Goal: Book appointment/travel/reservation

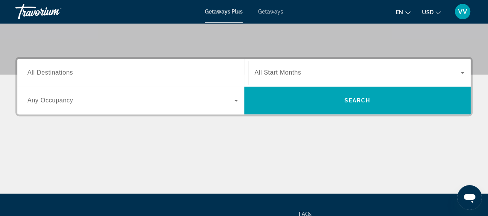
scroll to position [158, 0]
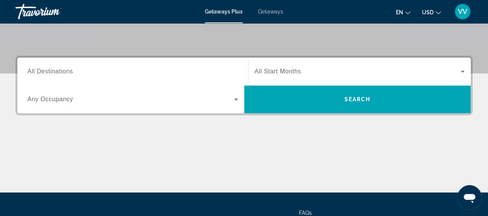
click at [62, 74] on span "All Destinations" at bounding box center [50, 71] width 46 height 7
click at [62, 74] on input "Destination All Destinations" at bounding box center [132, 71] width 211 height 9
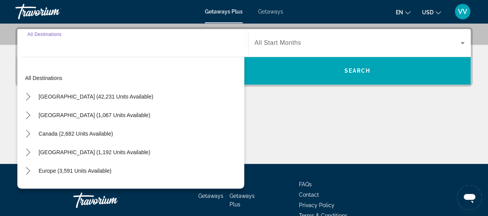
scroll to position [188, 0]
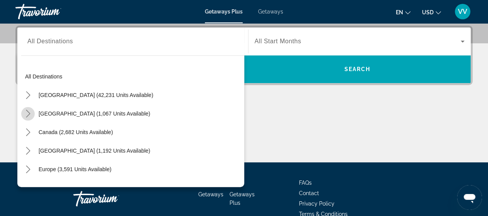
click at [25, 115] on icon "Toggle Mexico (1,067 units available) submenu" at bounding box center [28, 114] width 8 height 8
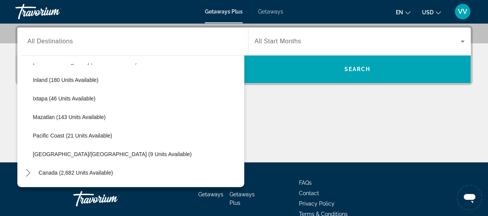
scroll to position [126, 0]
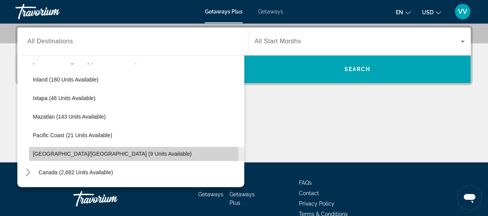
click at [93, 154] on span "[GEOGRAPHIC_DATA]/[GEOGRAPHIC_DATA] (9 units available)" at bounding box center [112, 153] width 159 height 6
type input "**********"
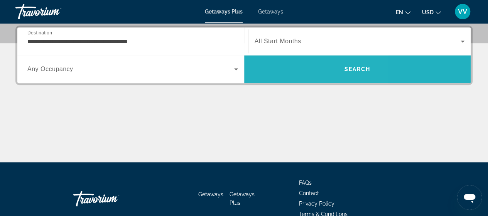
click at [332, 72] on span "Search" at bounding box center [357, 69] width 227 height 19
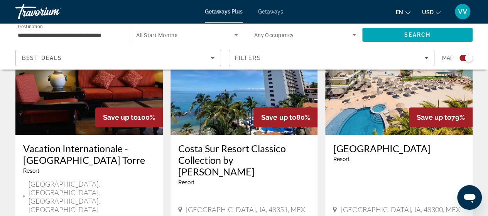
scroll to position [324, 0]
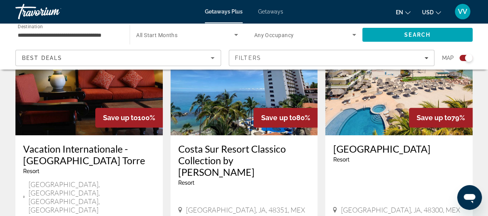
click at [68, 106] on img "Main content" at bounding box center [88, 73] width 147 height 123
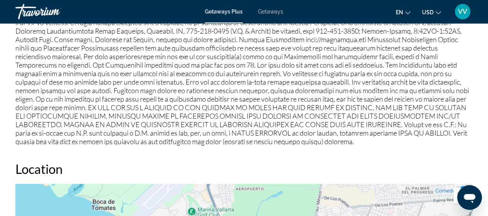
scroll to position [928, 0]
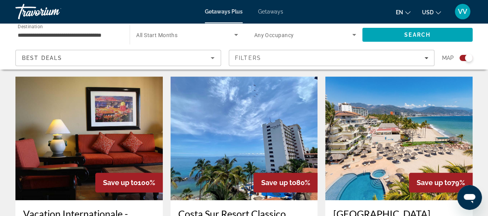
scroll to position [243, 0]
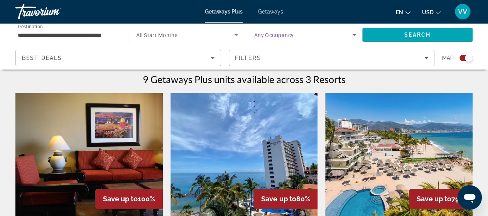
click at [353, 35] on icon "Search widget" at bounding box center [353, 34] width 9 height 9
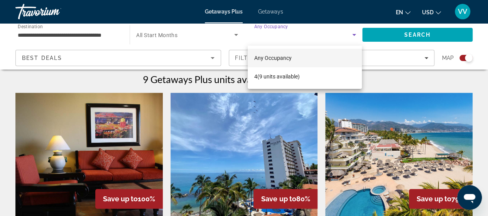
click at [406, 86] on div at bounding box center [244, 108] width 488 height 216
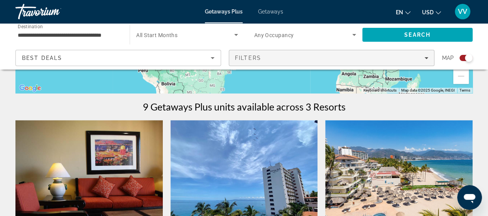
scroll to position [215, 0]
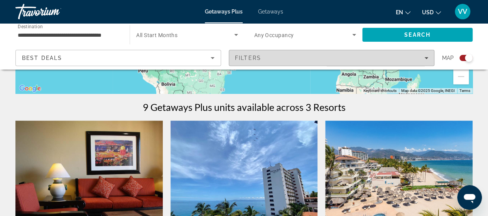
click at [426, 55] on div "Filters" at bounding box center [331, 58] width 193 height 6
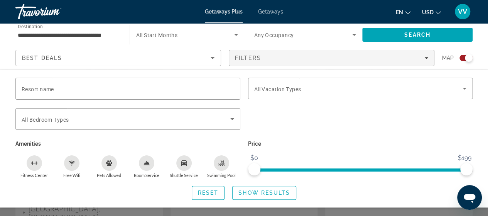
scroll to position [309, 0]
click at [217, 125] on div "Search widget" at bounding box center [128, 119] width 212 height 22
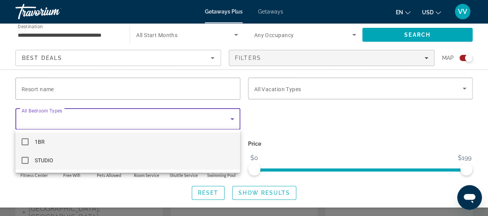
click at [22, 158] on mat-pseudo-checkbox at bounding box center [25, 160] width 7 height 7
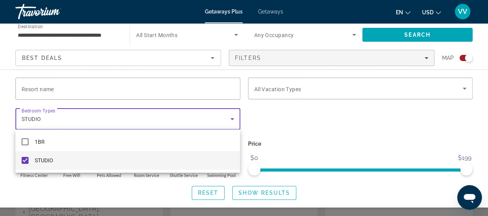
click at [425, 125] on div at bounding box center [244, 108] width 488 height 216
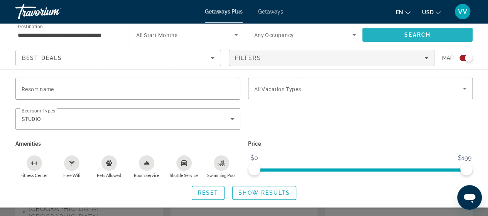
click at [414, 34] on span "Search" at bounding box center [417, 35] width 26 height 6
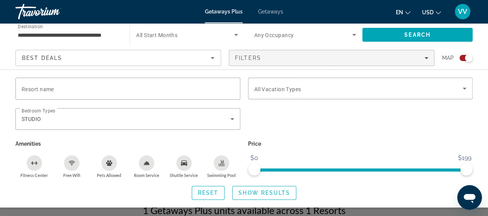
scroll to position [112, 0]
click at [244, 190] on span "Show Results" at bounding box center [264, 192] width 52 height 6
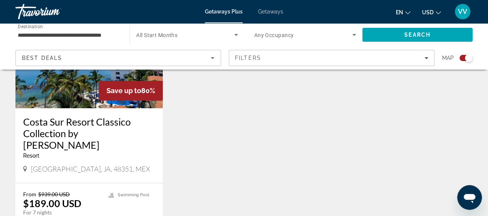
scroll to position [354, 0]
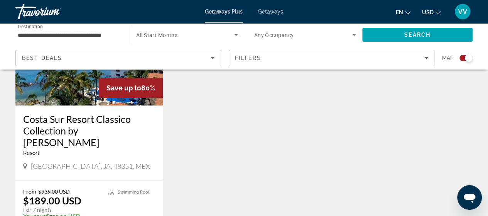
click at [84, 96] on img "Main content" at bounding box center [88, 43] width 147 height 123
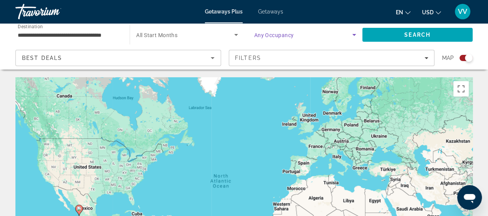
click at [355, 34] on icon "Search widget" at bounding box center [353, 34] width 9 height 9
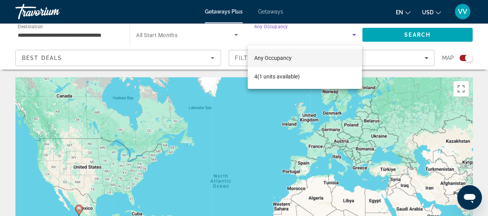
click at [391, 109] on div at bounding box center [244, 108] width 488 height 216
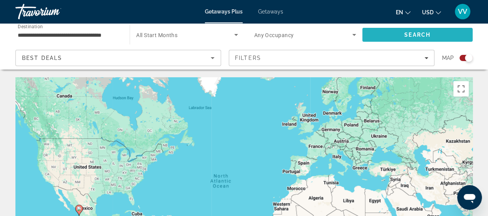
click at [389, 30] on span "Search" at bounding box center [417, 34] width 110 height 19
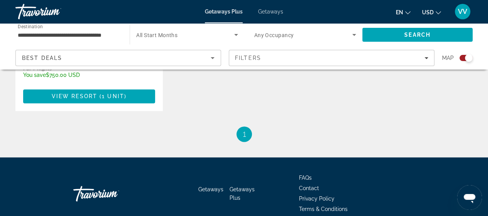
scroll to position [405, 0]
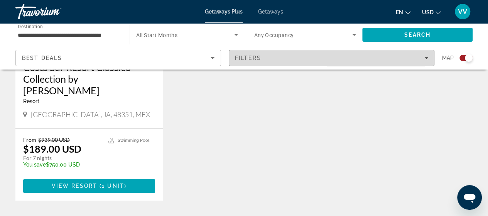
click at [427, 55] on div "Filters" at bounding box center [331, 58] width 193 height 6
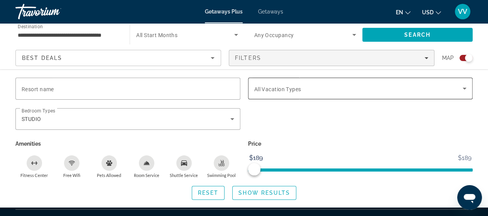
scroll to position [519, 0]
click at [465, 87] on icon "Search widget" at bounding box center [464, 88] width 9 height 9
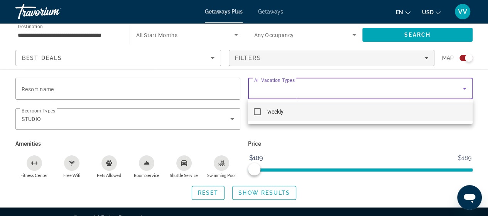
click at [465, 87] on div at bounding box center [244, 108] width 488 height 216
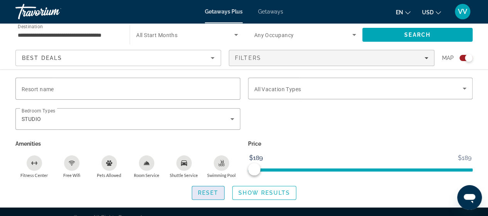
click at [216, 194] on span "Reset" at bounding box center [208, 192] width 21 height 6
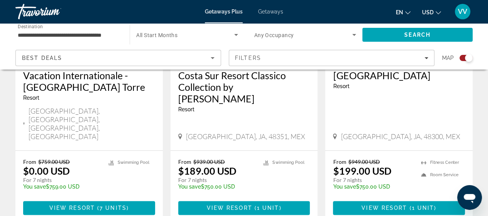
scroll to position [398, 0]
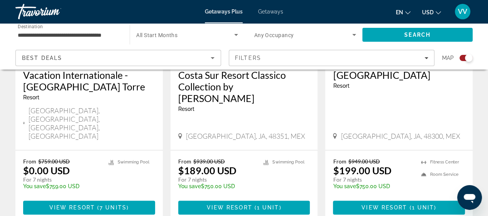
click at [361, 87] on div "Resort - This is an adults only resort" at bounding box center [399, 86] width 132 height 6
click at [344, 79] on h3 "[GEOGRAPHIC_DATA]" at bounding box center [399, 75] width 132 height 12
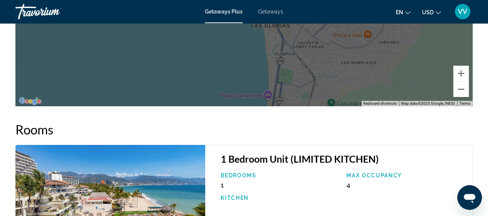
scroll to position [1344, 0]
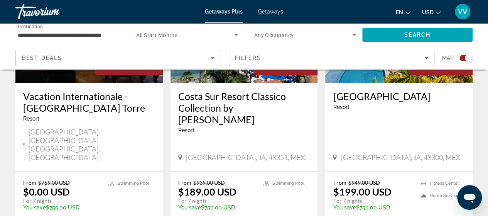
scroll to position [378, 0]
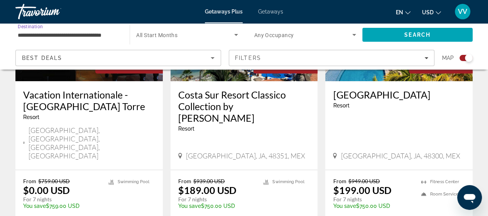
click at [113, 36] on input "**********" at bounding box center [69, 34] width 102 height 9
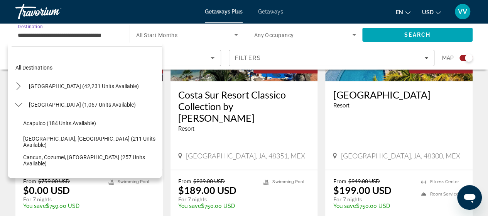
scroll to position [157, 0]
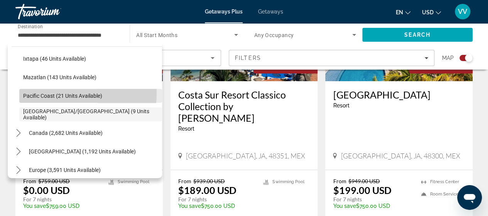
click at [29, 93] on span "Pacific Coast (21 units available)" at bounding box center [62, 96] width 79 height 6
type input "**********"
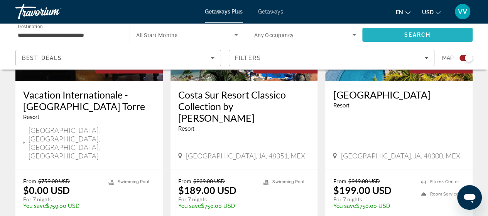
click at [379, 34] on span "Search" at bounding box center [417, 34] width 110 height 19
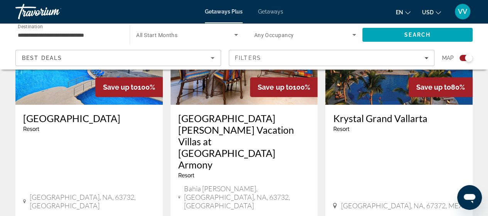
scroll to position [355, 0]
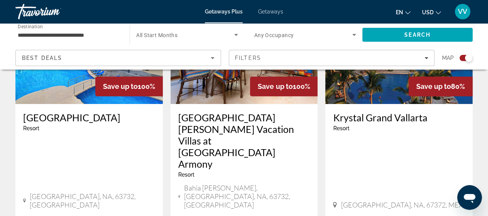
click at [74, 90] on img "Main content" at bounding box center [88, 41] width 147 height 123
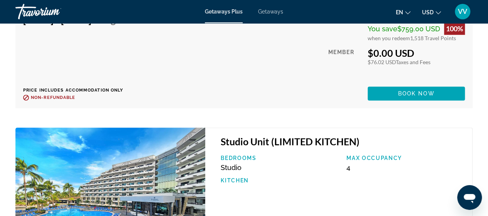
scroll to position [1750, 0]
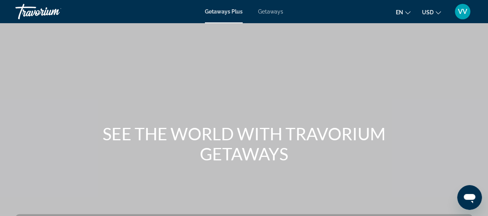
click at [275, 12] on span "Getaways" at bounding box center [270, 11] width 25 height 6
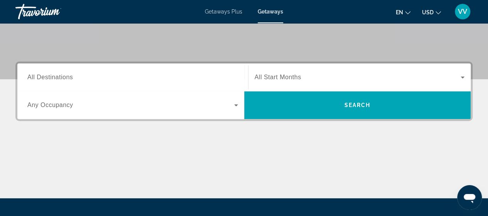
scroll to position [153, 0]
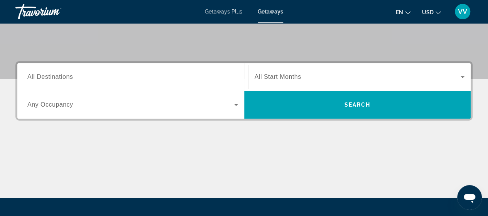
click at [30, 77] on span "All Destinations" at bounding box center [50, 76] width 46 height 7
click at [30, 77] on input "Destination All Destinations" at bounding box center [132, 77] width 211 height 9
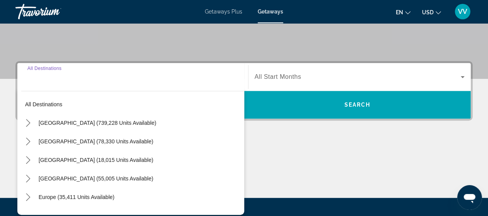
scroll to position [188, 0]
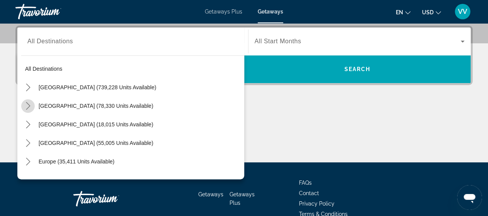
click at [27, 105] on icon "Toggle Mexico (78,330 units available) submenu" at bounding box center [28, 106] width 8 height 8
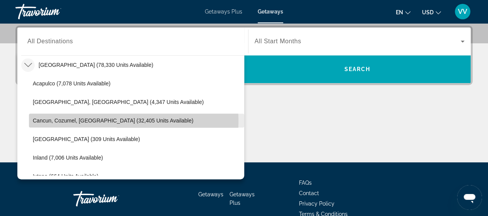
click at [30, 121] on span "Select destination: Cancun, Cozumel, Riviera Maya (32,405 units available)" at bounding box center [136, 120] width 215 height 19
type input "**********"
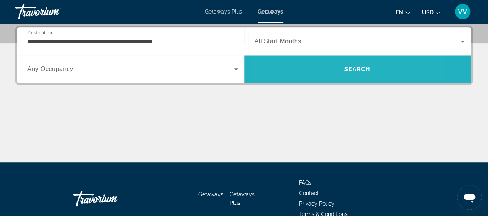
click at [312, 64] on span "Search" at bounding box center [357, 69] width 227 height 19
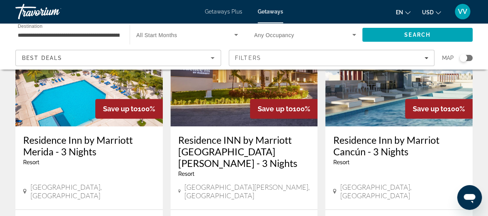
scroll to position [94, 0]
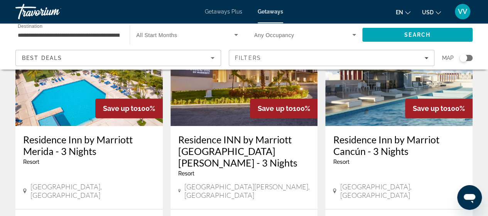
click at [71, 88] on img "Main content" at bounding box center [88, 63] width 147 height 123
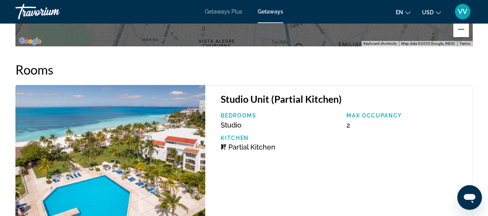
scroll to position [1403, 0]
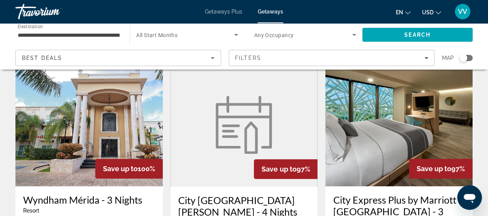
scroll to position [327, 0]
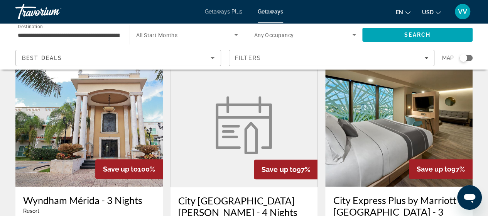
click at [114, 121] on img "Main content" at bounding box center [88, 124] width 147 height 123
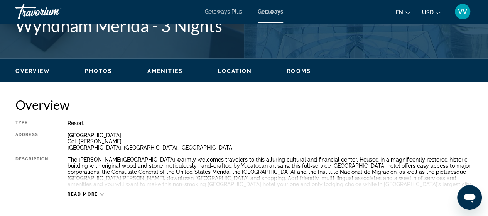
scroll to position [331, 0]
